Goal: Information Seeking & Learning: Learn about a topic

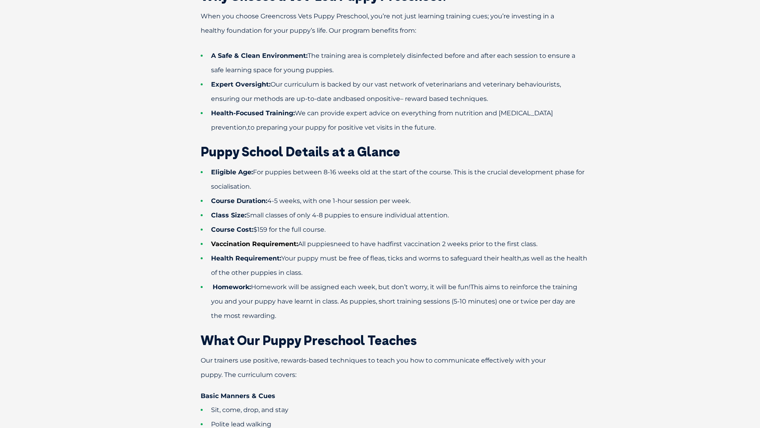
scroll to position [479, 0]
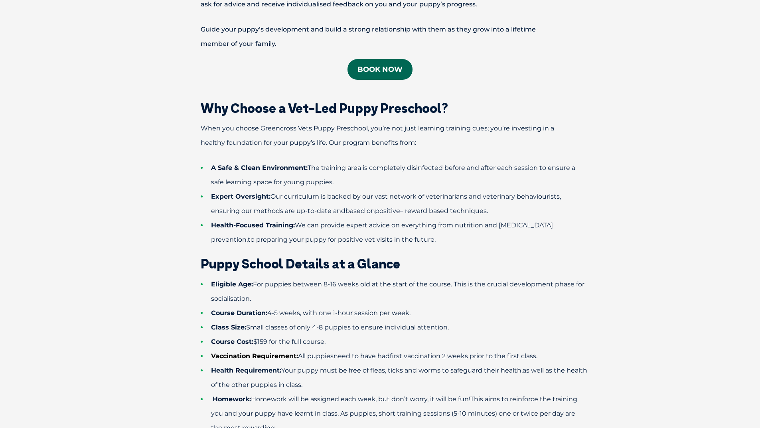
click at [374, 66] on link "Book now" at bounding box center [379, 69] width 65 height 21
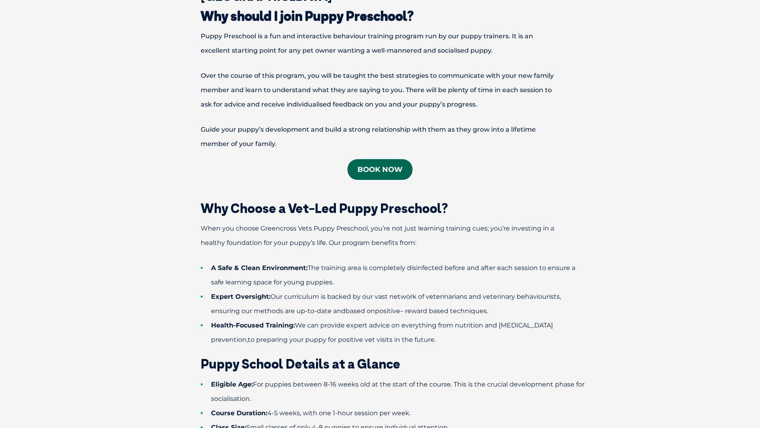
scroll to position [319, 0]
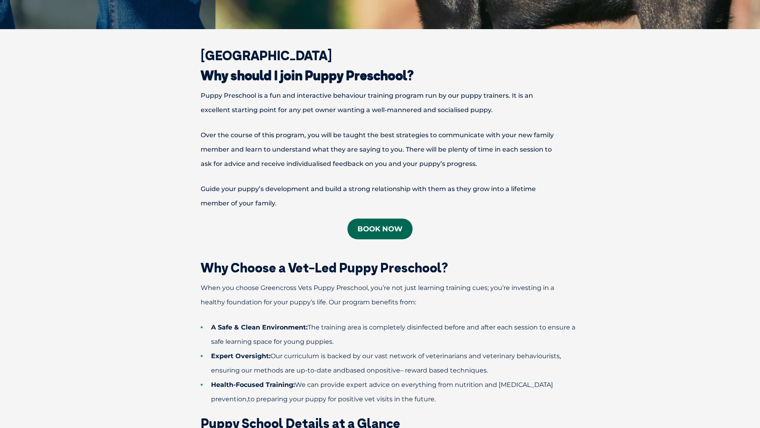
click at [389, 231] on link "Book now" at bounding box center [379, 229] width 65 height 21
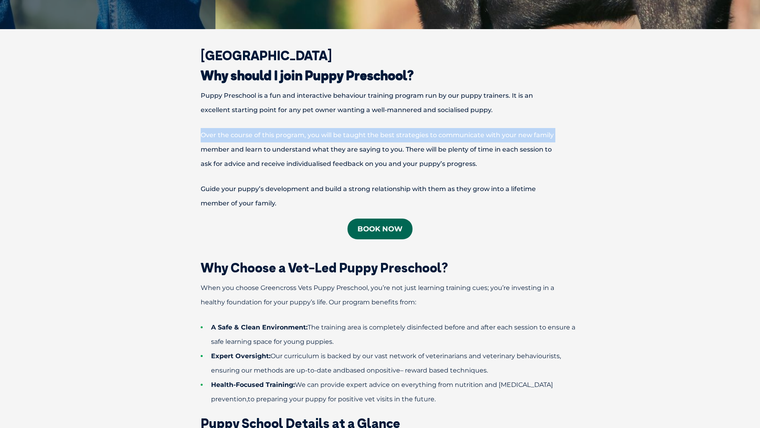
drag, startPoint x: 109, startPoint y: 140, endPoint x: 109, endPoint y: 156, distance: 16.0
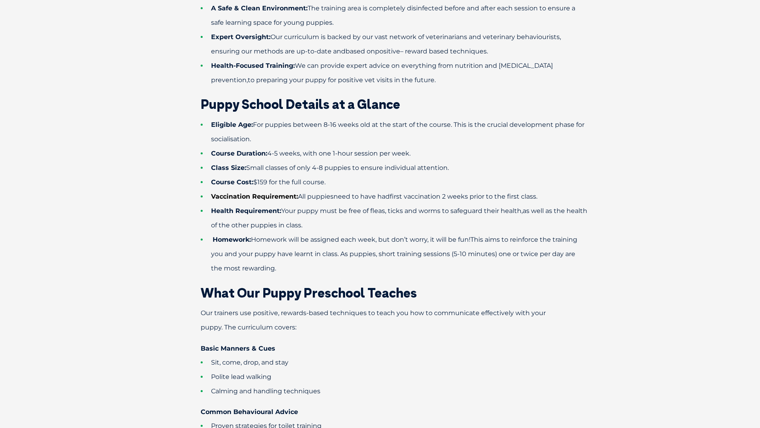
scroll to position [678, 0]
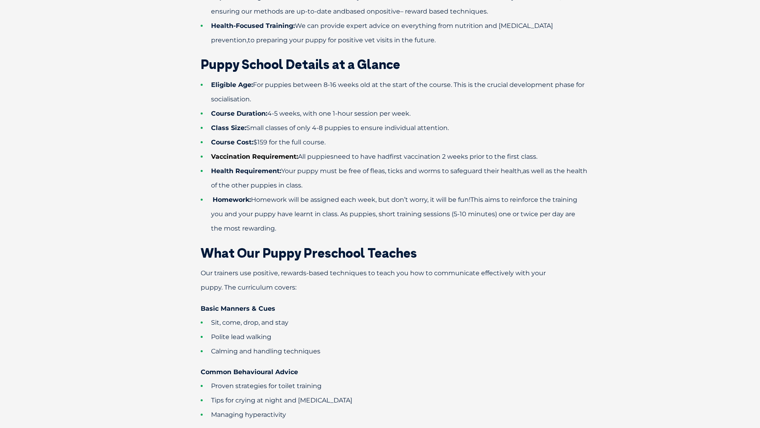
click at [110, 171] on div "Greencross Puppy School Why should I join Puppy Preschool? Puppy Preschool is a…" at bounding box center [380, 433] width 760 height 1486
click at [100, 164] on div "Greencross Puppy School Why should I join Puppy Preschool? Puppy Preschool is a…" at bounding box center [380, 433] width 760 height 1486
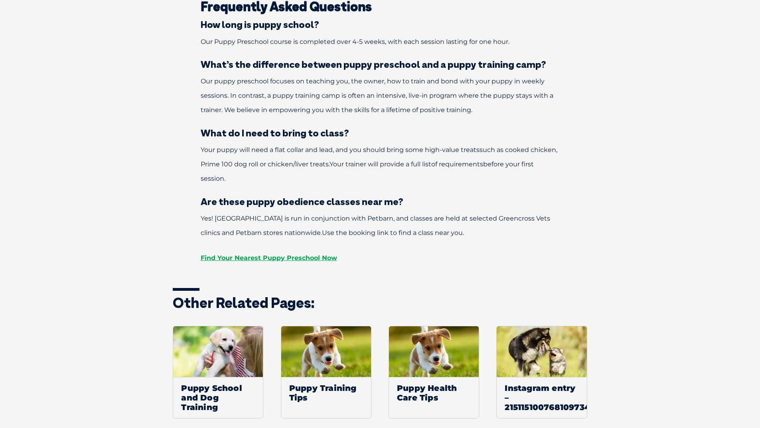
scroll to position [1316, 0]
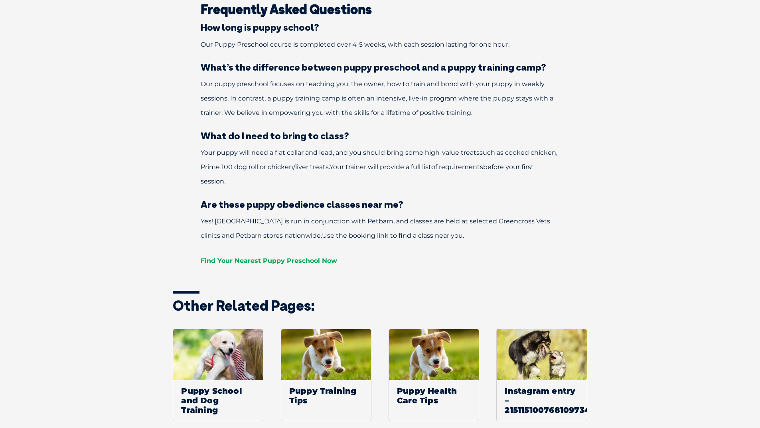
click at [231, 262] on link "Find Your Nearest Puppy Preschool Now" at bounding box center [269, 261] width 136 height 8
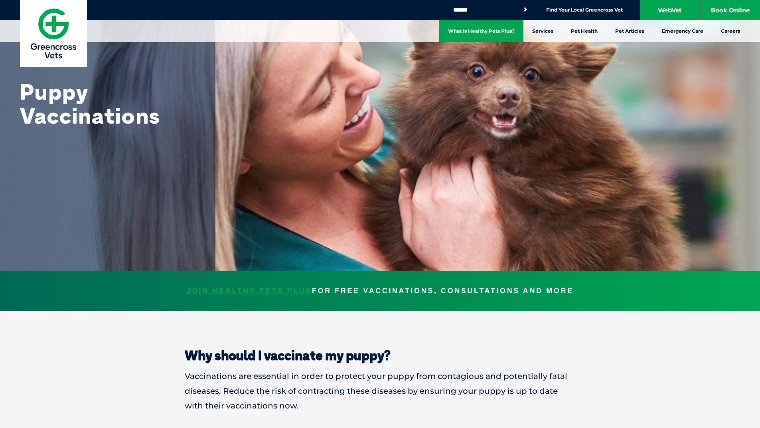
click at [496, 35] on link "What is Healthy Pets Plus?" at bounding box center [481, 31] width 84 height 22
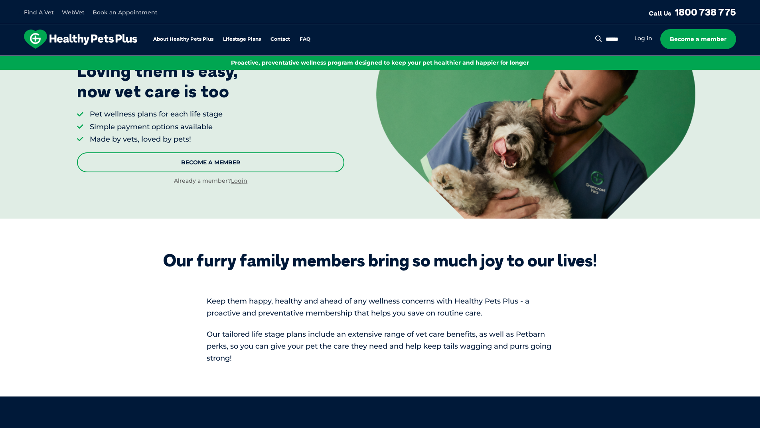
click at [207, 164] on link "Become A Member" at bounding box center [210, 162] width 267 height 20
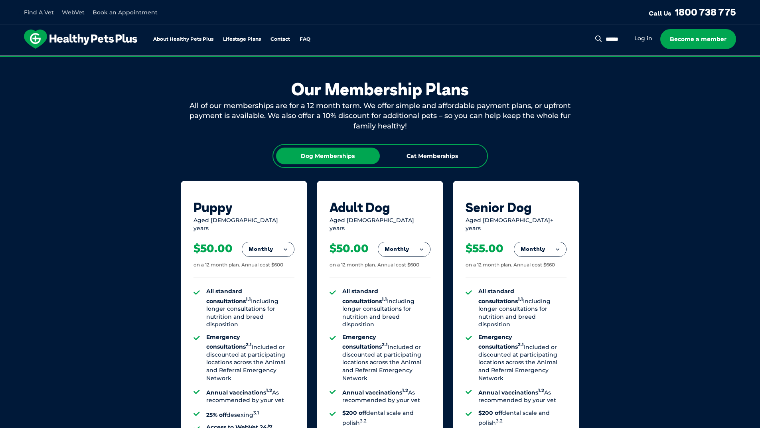
scroll to position [444, 0]
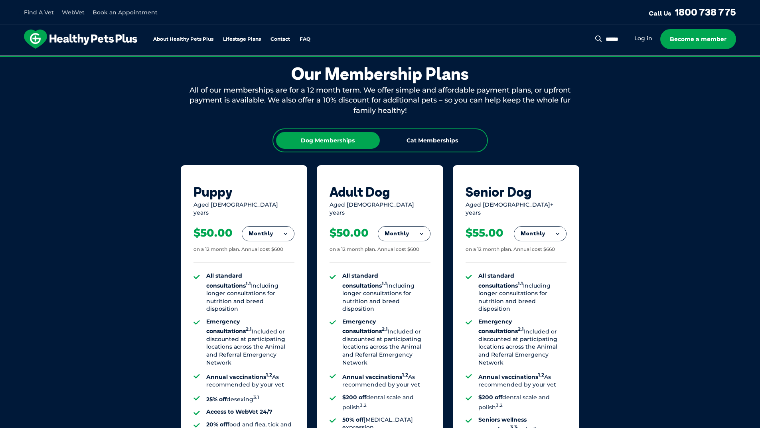
click at [48, 13] on link "Find A Vet" at bounding box center [39, 12] width 30 height 7
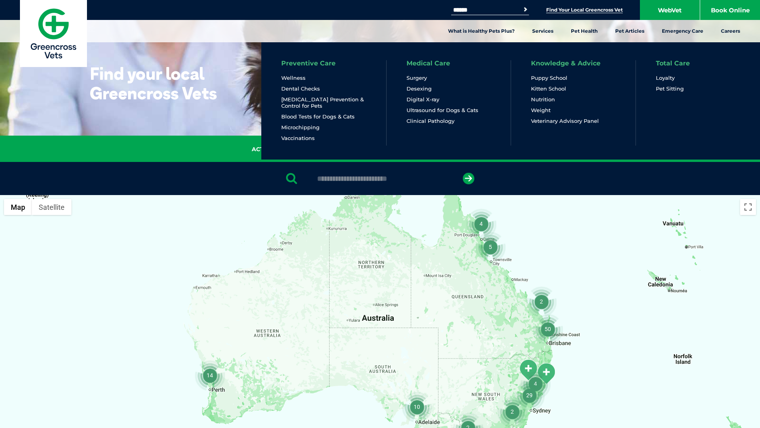
drag, startPoint x: 552, startPoint y: 78, endPoint x: 519, endPoint y: 69, distance: 34.2
click at [519, 69] on li "Knowledge & Advice Puppy School Kitten School Nutrition Weight Veterinary Advis…" at bounding box center [573, 102] width 125 height 85
click at [416, 88] on link "Desexing" at bounding box center [418, 88] width 25 height 7
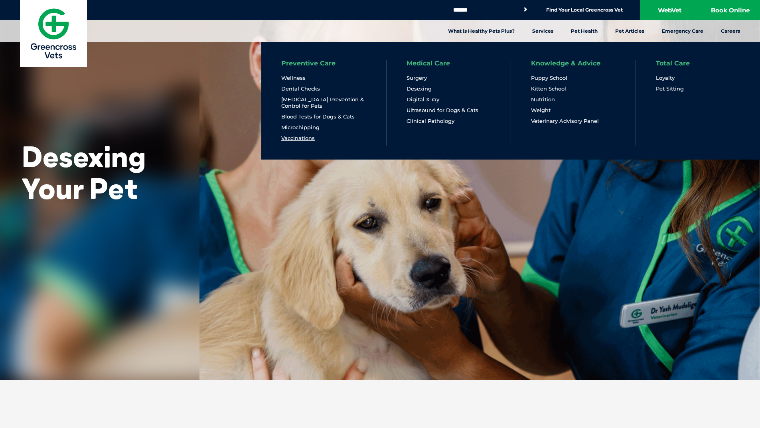
click at [300, 136] on link "Vaccinations" at bounding box center [298, 138] width 34 height 7
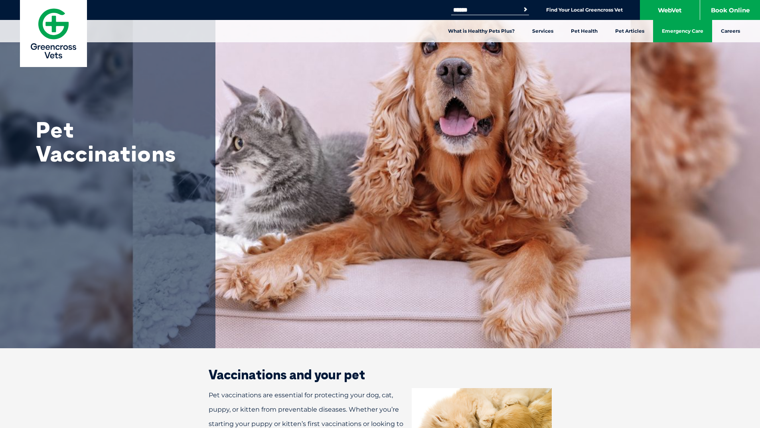
click at [683, 32] on link "Emergency Care" at bounding box center [682, 31] width 59 height 22
